Goal: Information Seeking & Learning: Find specific fact

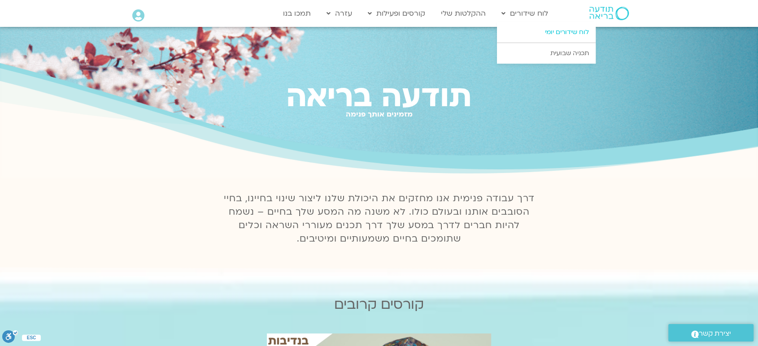
click at [554, 31] on link "לוח שידורים יומי" at bounding box center [546, 32] width 99 height 21
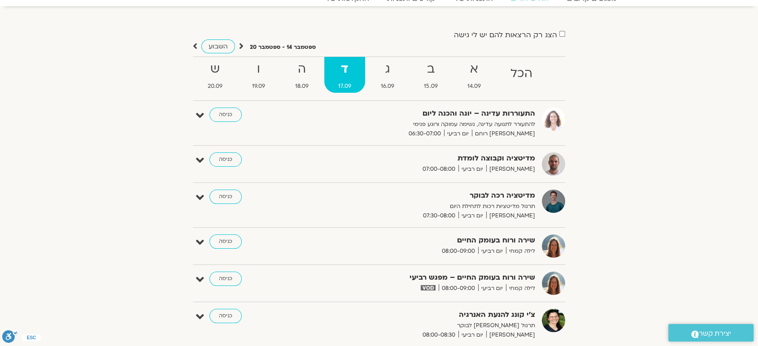
scroll to position [39, 0]
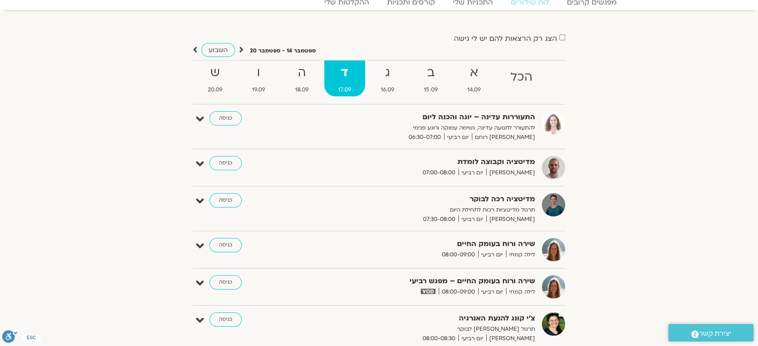
click at [176, 137] on div "הצג רק הרצאות להם יש לי גישה ספטמבר 14 - ספטמבר 20 השבוע להציג אירועים שפתוחים …" at bounding box center [379, 306] width 503 height 549
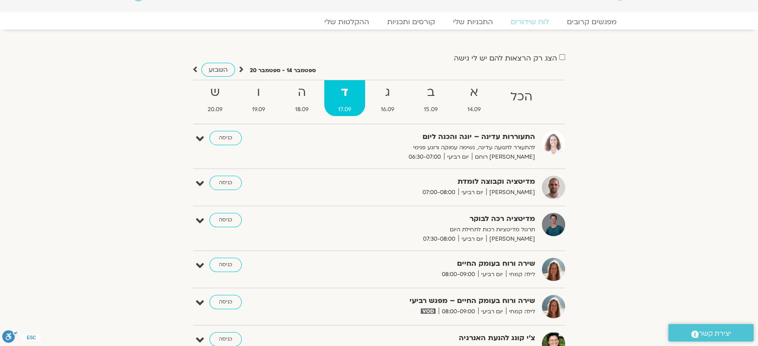
scroll to position [0, 0]
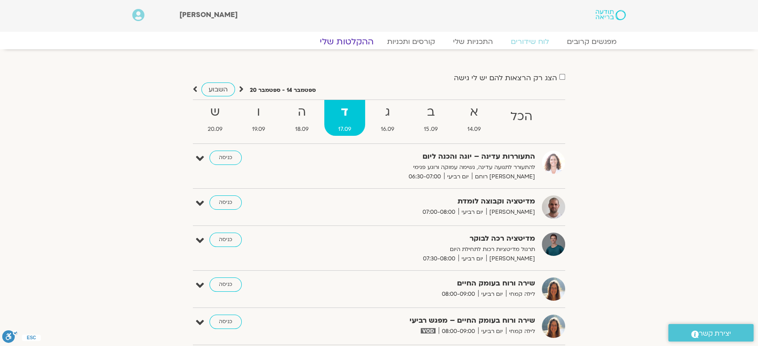
click at [363, 39] on link "ההקלטות שלי" at bounding box center [346, 41] width 75 height 11
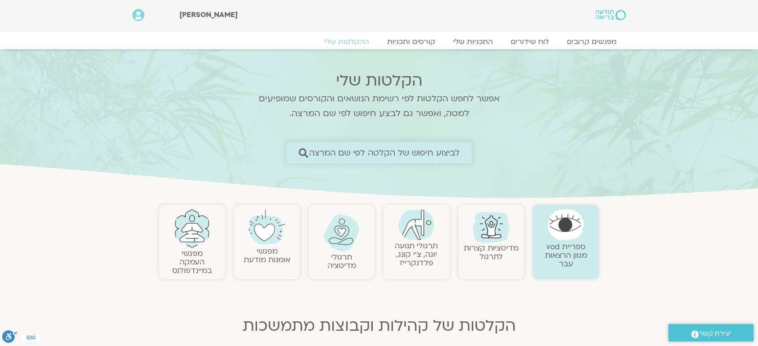
click at [434, 148] on span "לביצוע חיפוש של הקלטה לפי שם המרצה" at bounding box center [384, 152] width 151 height 9
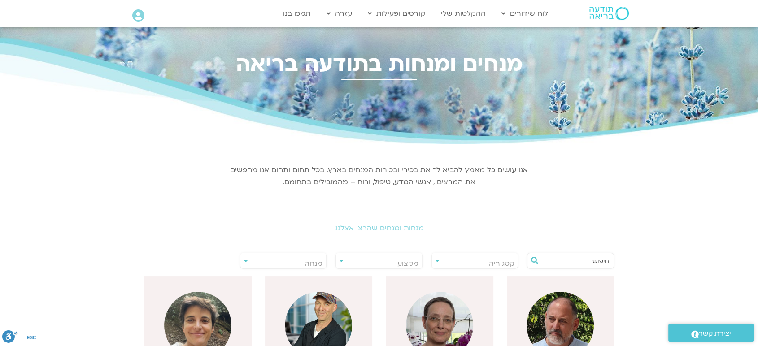
click at [600, 262] on input "text" at bounding box center [575, 261] width 68 height 15
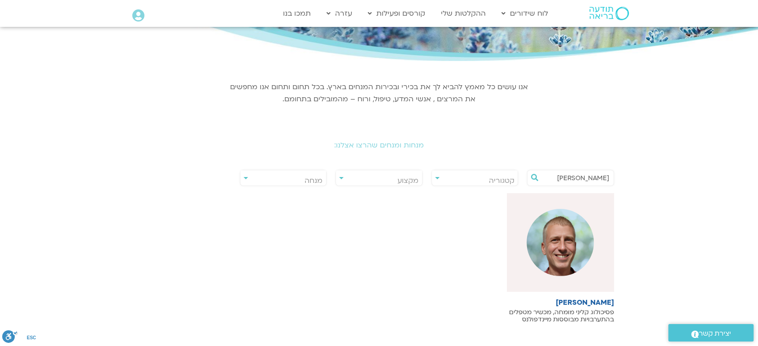
scroll to position [86, 0]
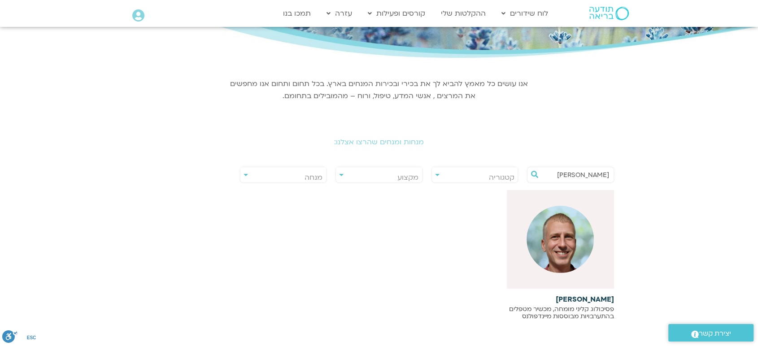
type input "ניב אידלמן"
click at [573, 247] on img at bounding box center [560, 239] width 67 height 67
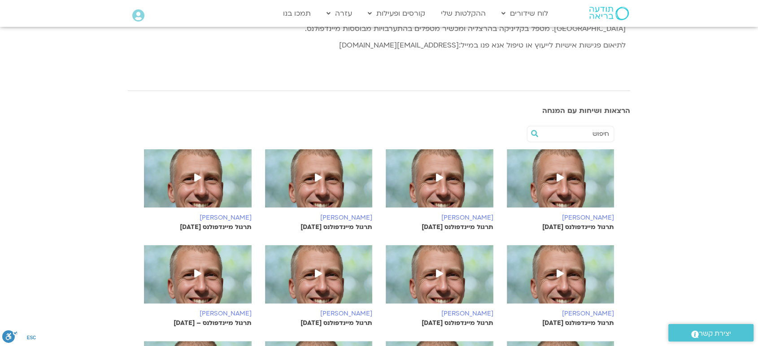
scroll to position [186, 0]
